Goal: Transaction & Acquisition: Purchase product/service

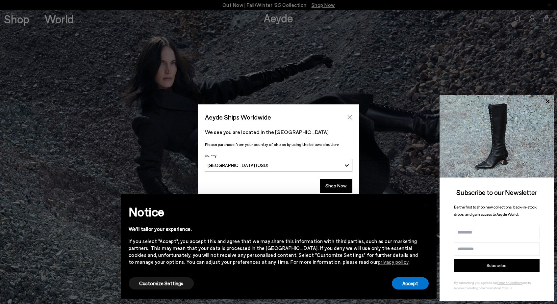
click at [350, 118] on icon "Close" at bounding box center [349, 116] width 5 height 5
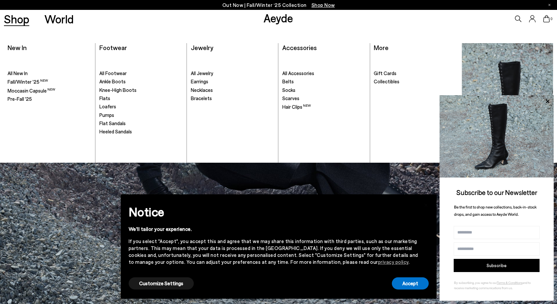
click at [21, 20] on link "Shop" at bounding box center [16, 19] width 25 height 12
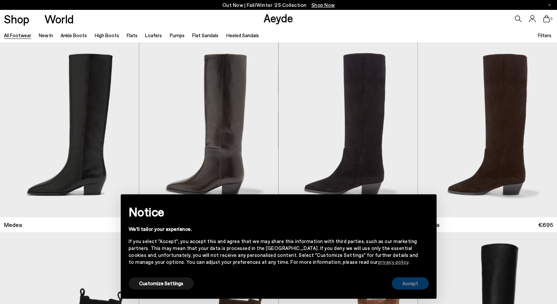
click at [416, 288] on button "Accept" at bounding box center [410, 283] width 37 height 12
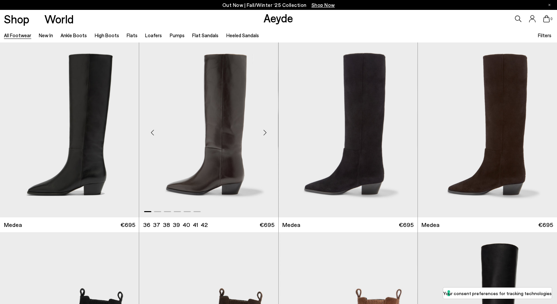
click at [266, 132] on div "Next slide" at bounding box center [265, 133] width 20 height 20
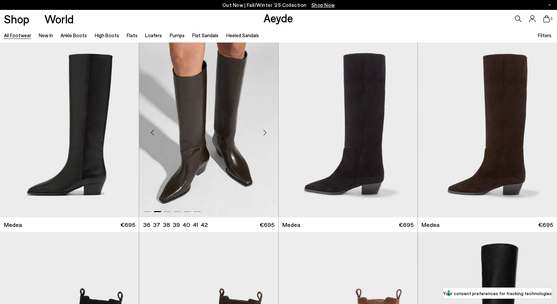
click at [266, 132] on div "Next slide" at bounding box center [265, 133] width 20 height 20
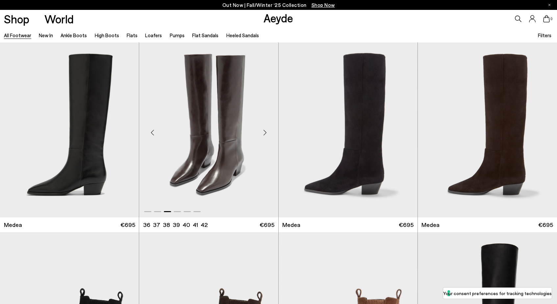
click at [266, 132] on div "Next slide" at bounding box center [265, 133] width 20 height 20
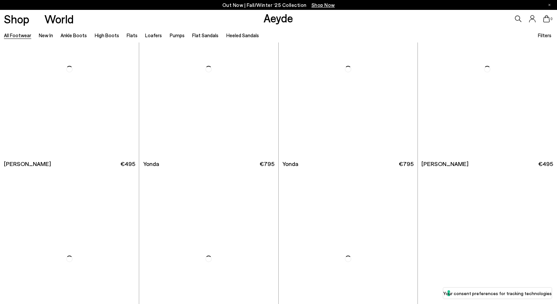
scroll to position [2267, 0]
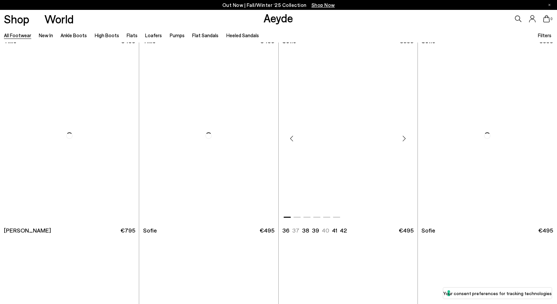
click at [304, 175] on img "1 / 6" at bounding box center [348, 135] width 139 height 175
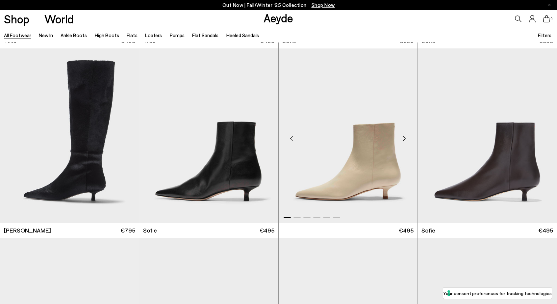
scroll to position [3358, 0]
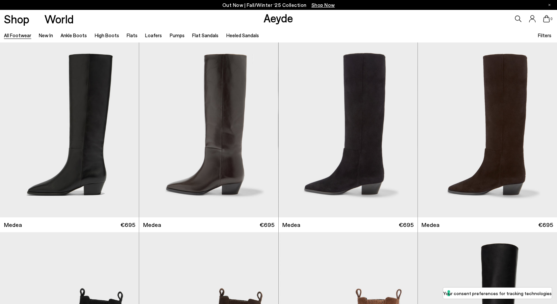
click at [282, 16] on link "Aeyde" at bounding box center [279, 18] width 30 height 14
